Goal: Transaction & Acquisition: Purchase product/service

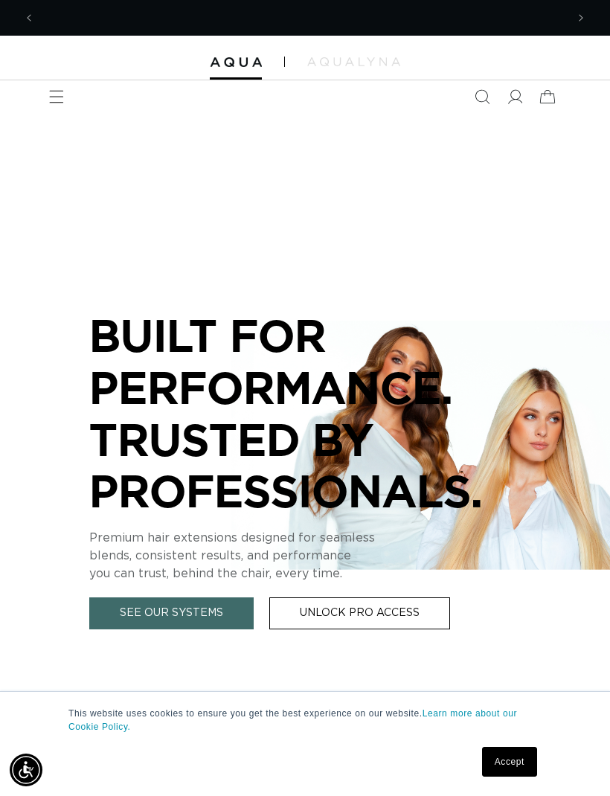
scroll to position [0, 531]
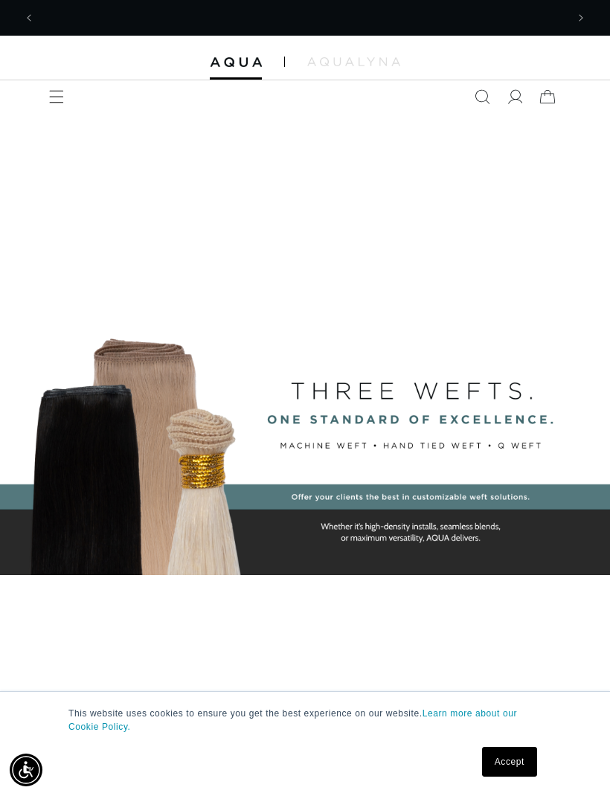
click at [515, 94] on icon at bounding box center [514, 96] width 15 height 15
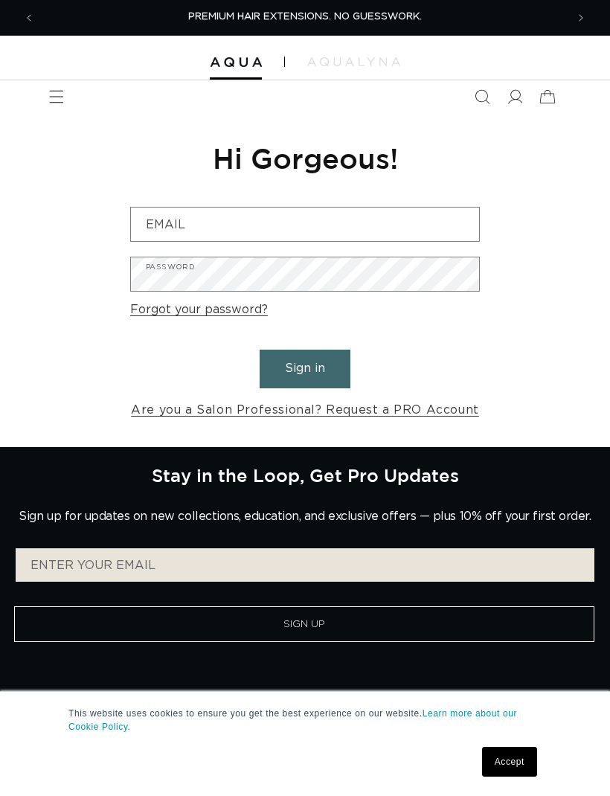
click at [382, 238] on input "Email" at bounding box center [305, 224] width 348 height 33
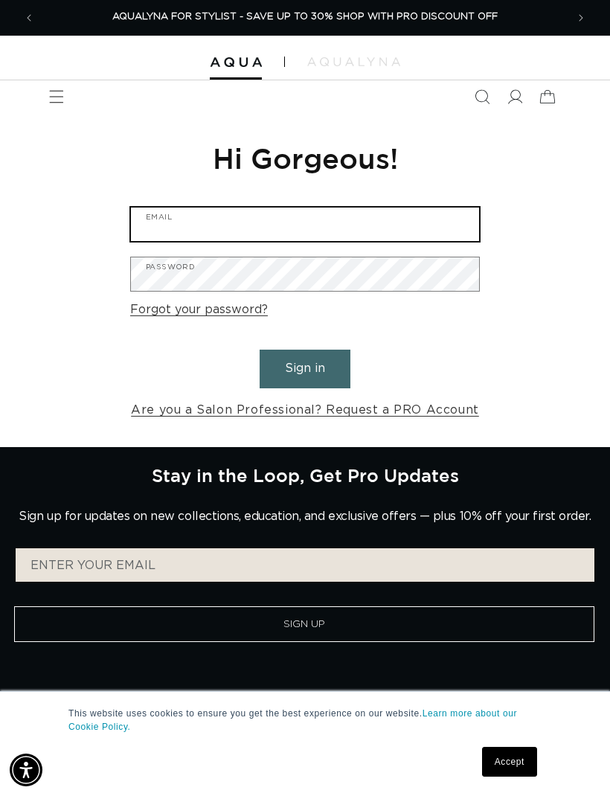
type input "skylarbunchsb@gmail.com"
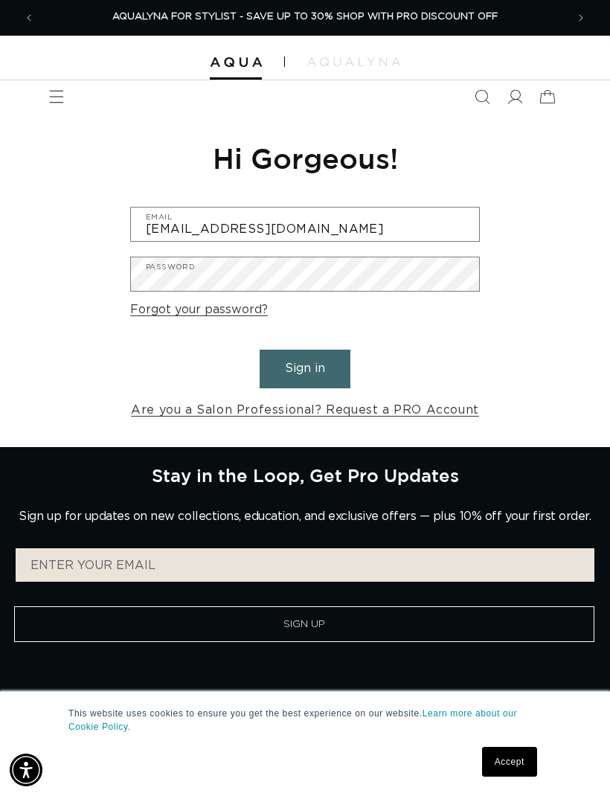
click at [305, 367] on button "Sign in" at bounding box center [305, 369] width 91 height 38
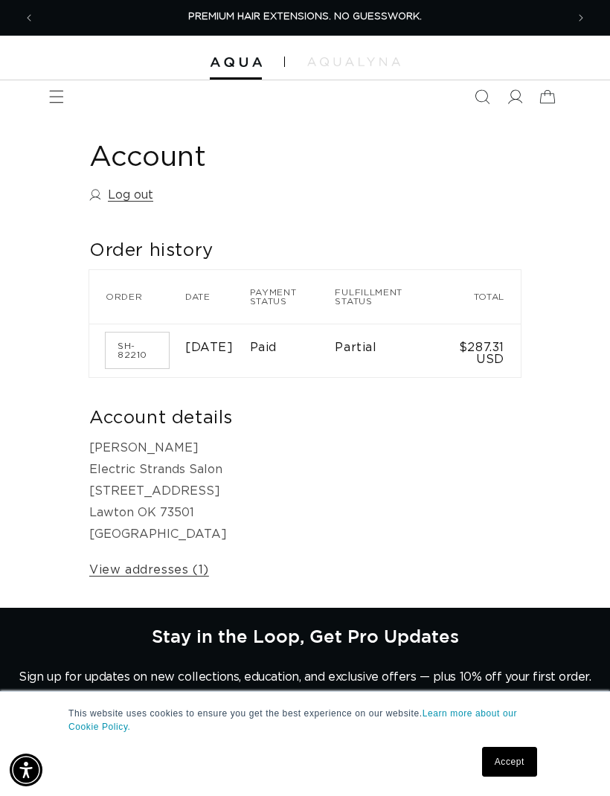
click at [514, 95] on icon at bounding box center [514, 96] width 15 height 15
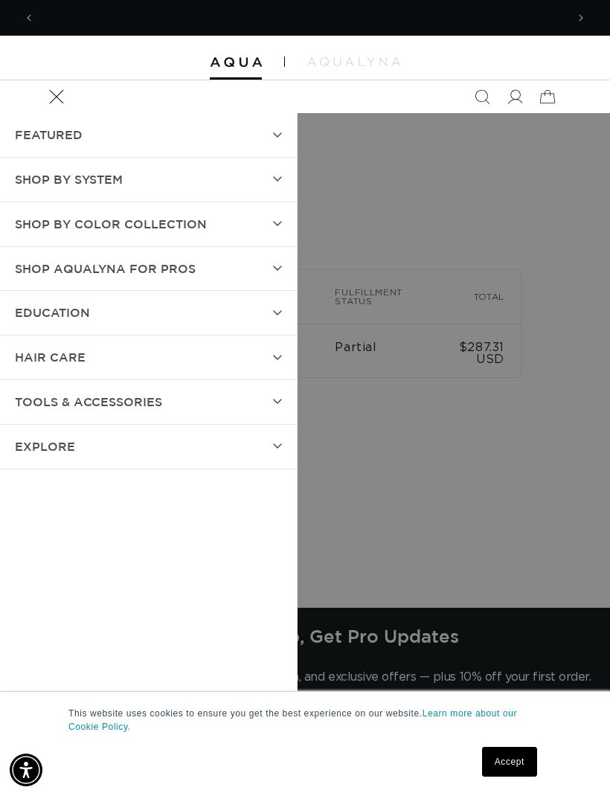
scroll to position [0, 531]
click at [278, 228] on summary "Shop by Color Collection" at bounding box center [148, 224] width 297 height 44
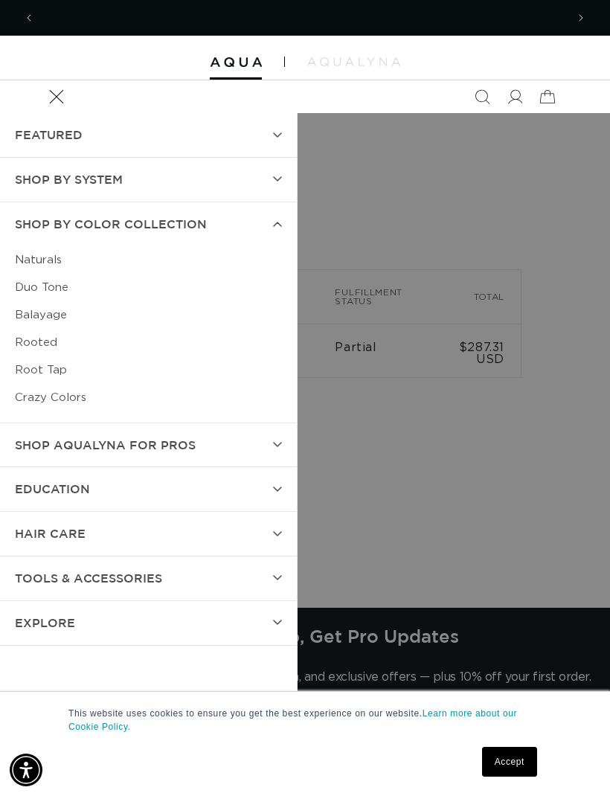
scroll to position [0, 1063]
click at [278, 167] on summary "SHOP BY SYSTEM" at bounding box center [148, 180] width 297 height 44
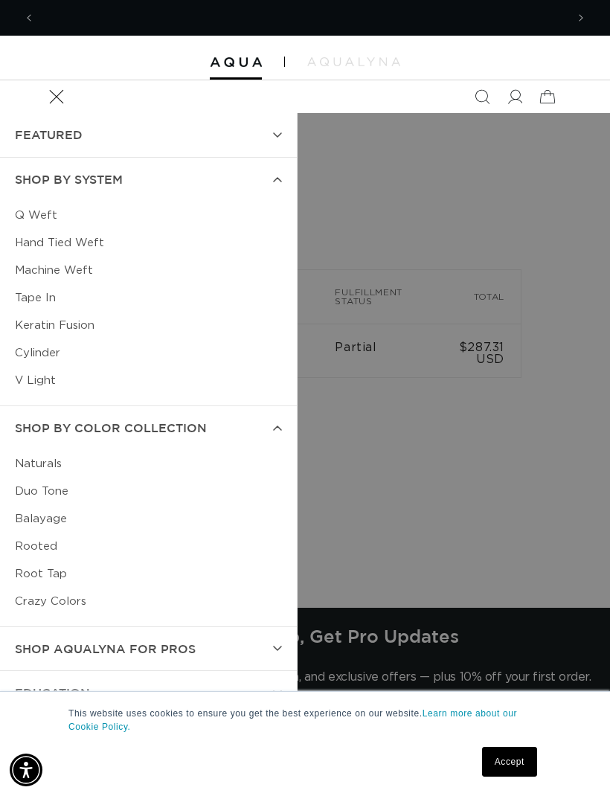
scroll to position [0, 531]
click at [78, 323] on link "Keratin Fusion" at bounding box center [148, 326] width 267 height 28
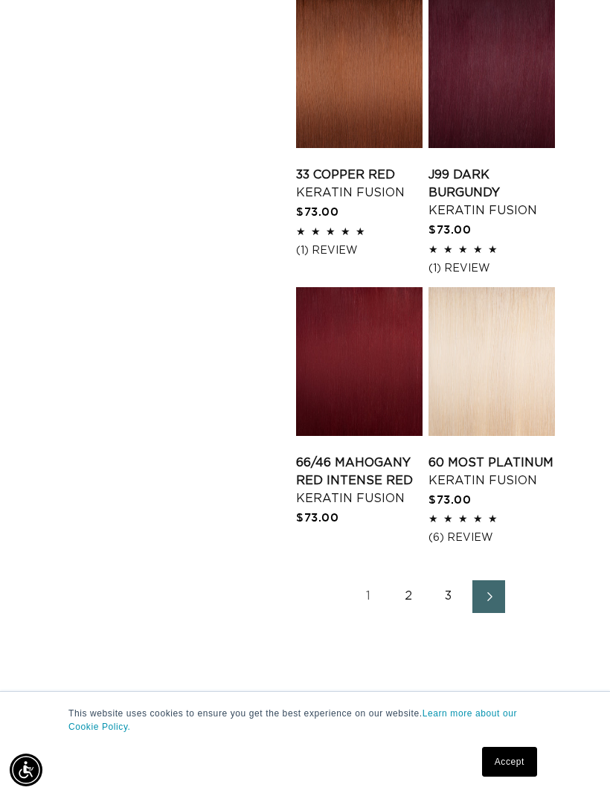
scroll to position [0, 531]
click at [407, 605] on link "2" at bounding box center [408, 596] width 33 height 33
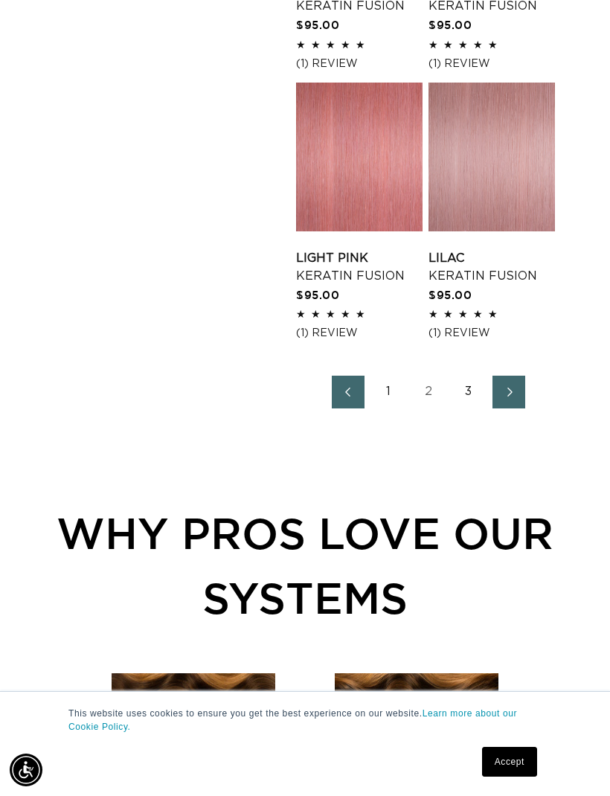
click at [388, 388] on link "1" at bounding box center [388, 392] width 33 height 33
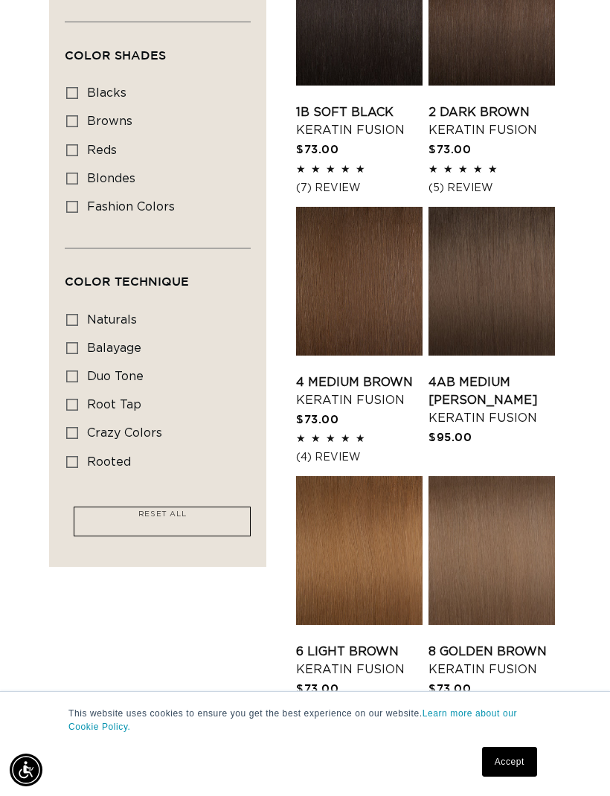
click at [366, 374] on link "4 Medium Brown Keratin Fusion" at bounding box center [359, 392] width 126 height 36
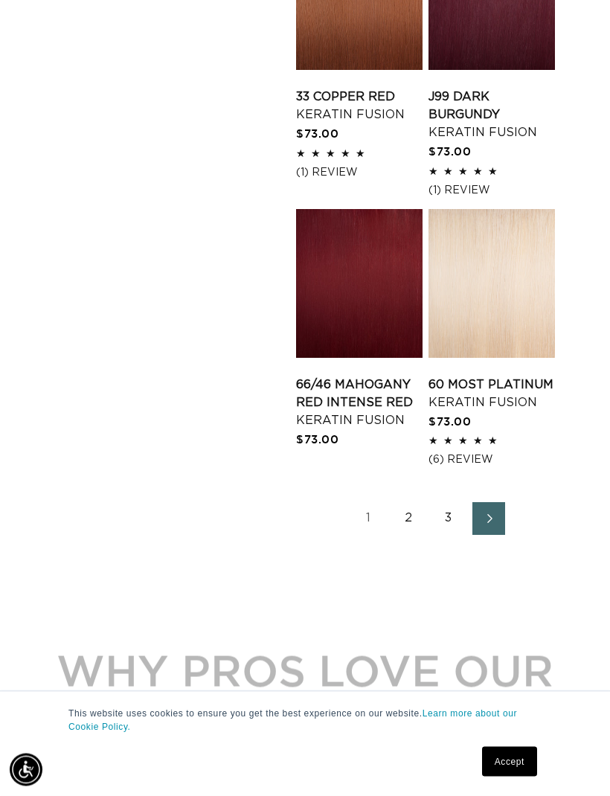
scroll to position [2185, 0]
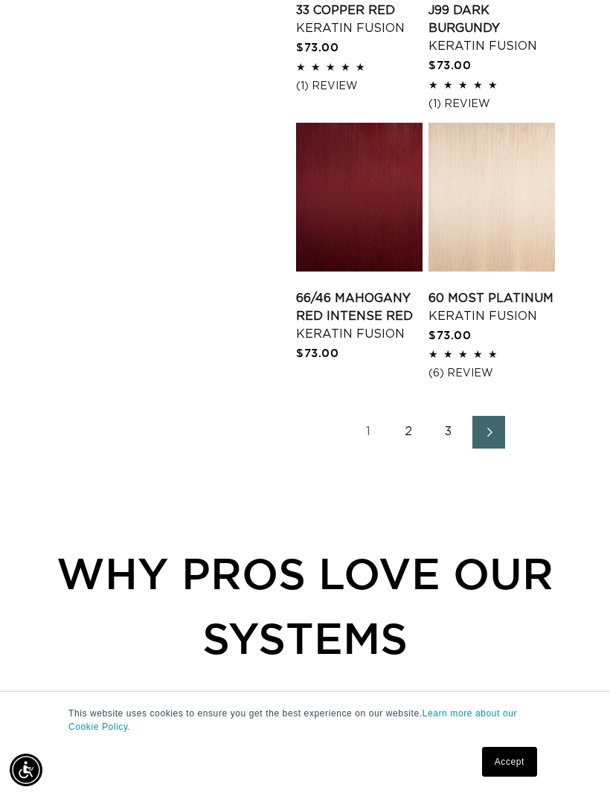
click at [411, 443] on link "2" at bounding box center [408, 432] width 33 height 33
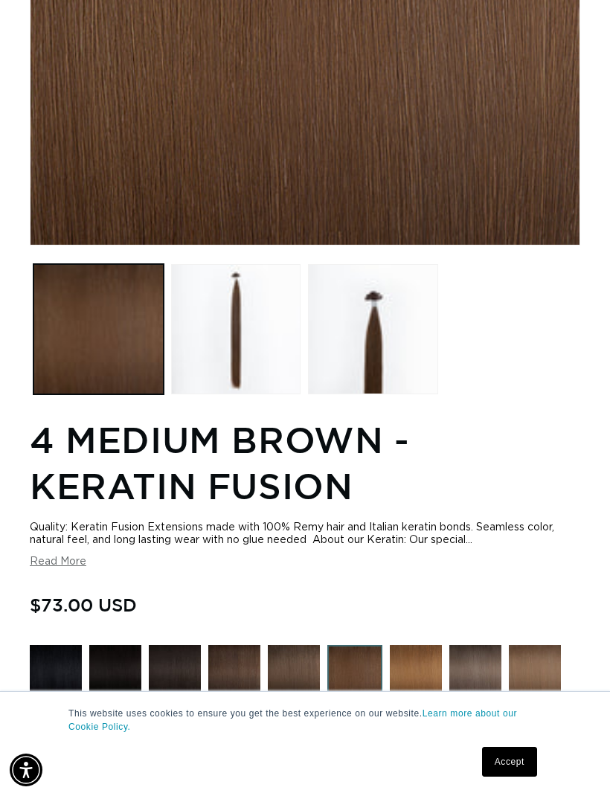
scroll to position [0, 531]
click at [72, 565] on button "Read More" at bounding box center [58, 562] width 57 height 13
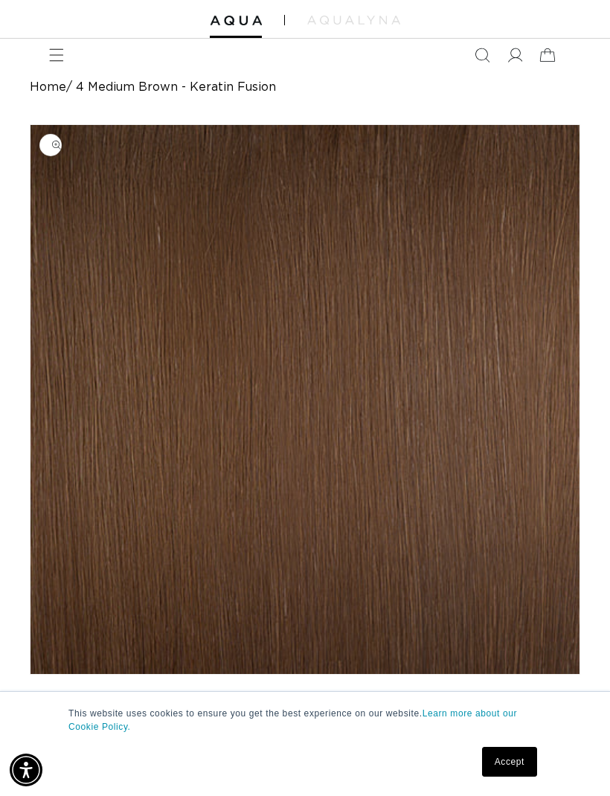
scroll to position [25, 0]
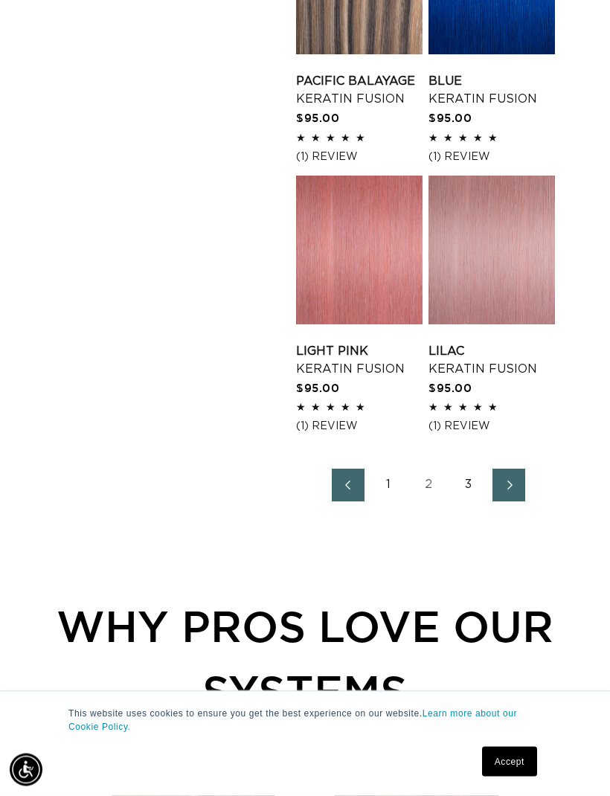
scroll to position [2096, 0]
click at [471, 477] on link "3" at bounding box center [468, 485] width 33 height 33
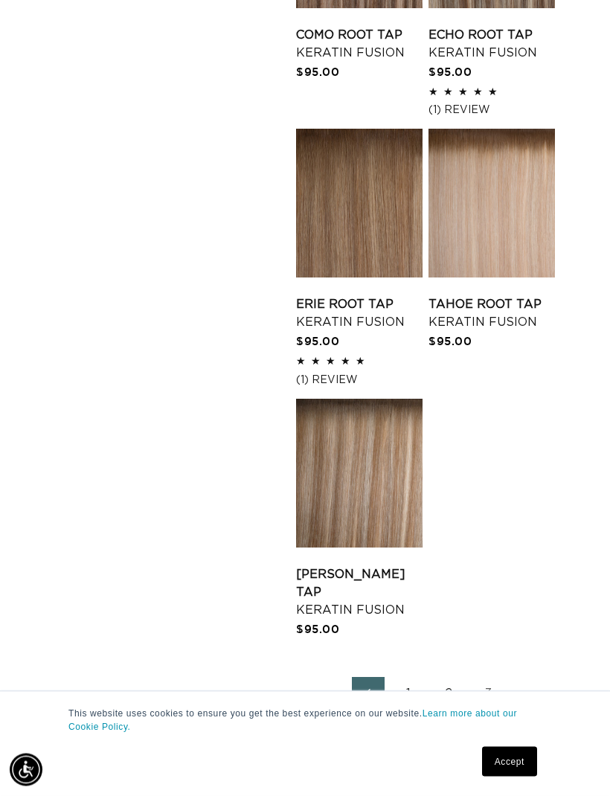
scroll to position [1855, 0]
click at [404, 683] on link "1" at bounding box center [408, 693] width 33 height 33
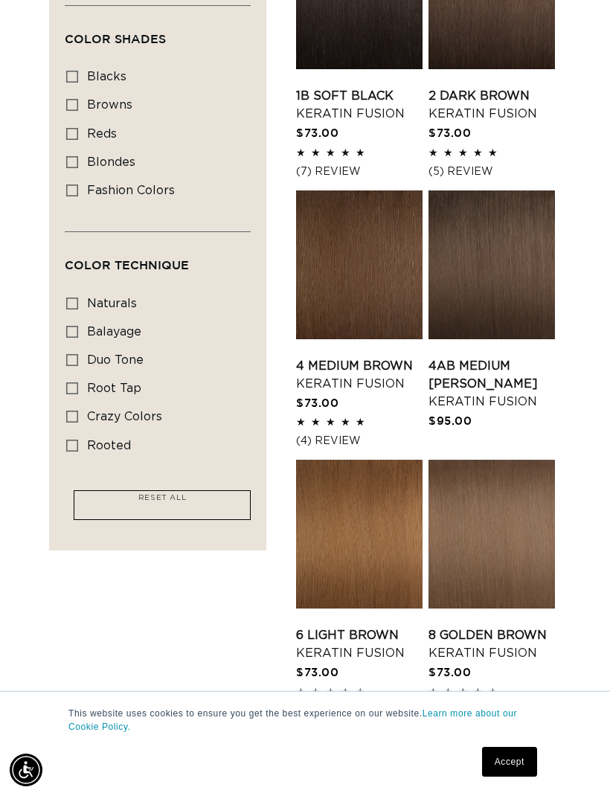
scroll to position [0, 1063]
